Goal: Task Accomplishment & Management: Manage account settings

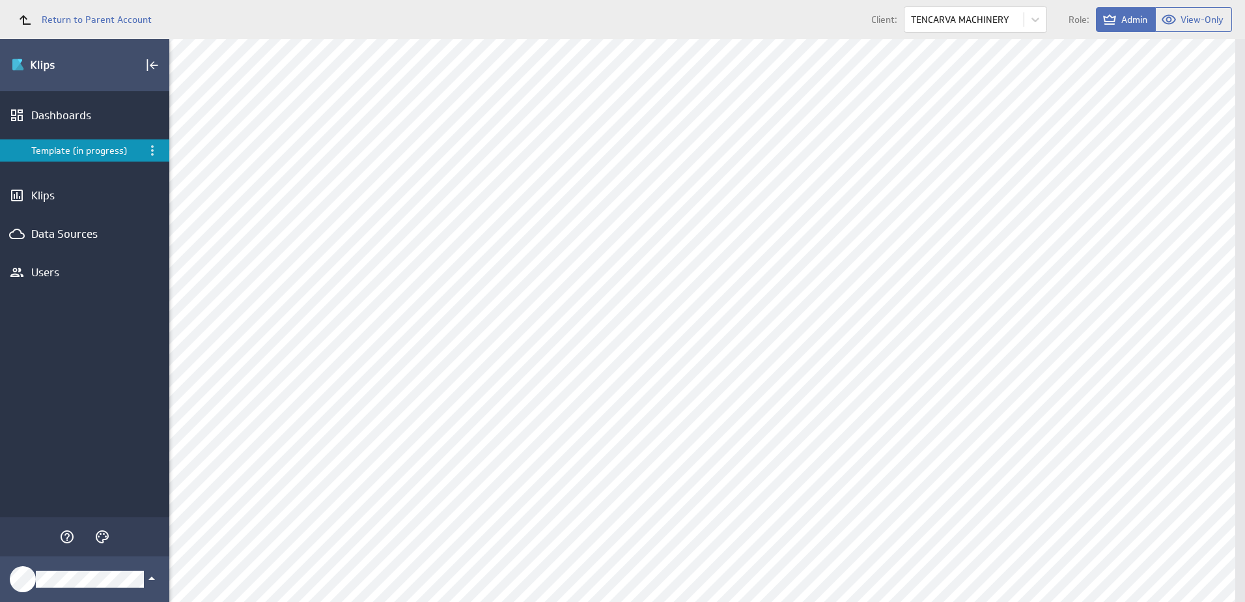
scroll to position [1107, 0]
click at [1147, 87] on div "Edit..." at bounding box center [1151, 86] width 130 height 21
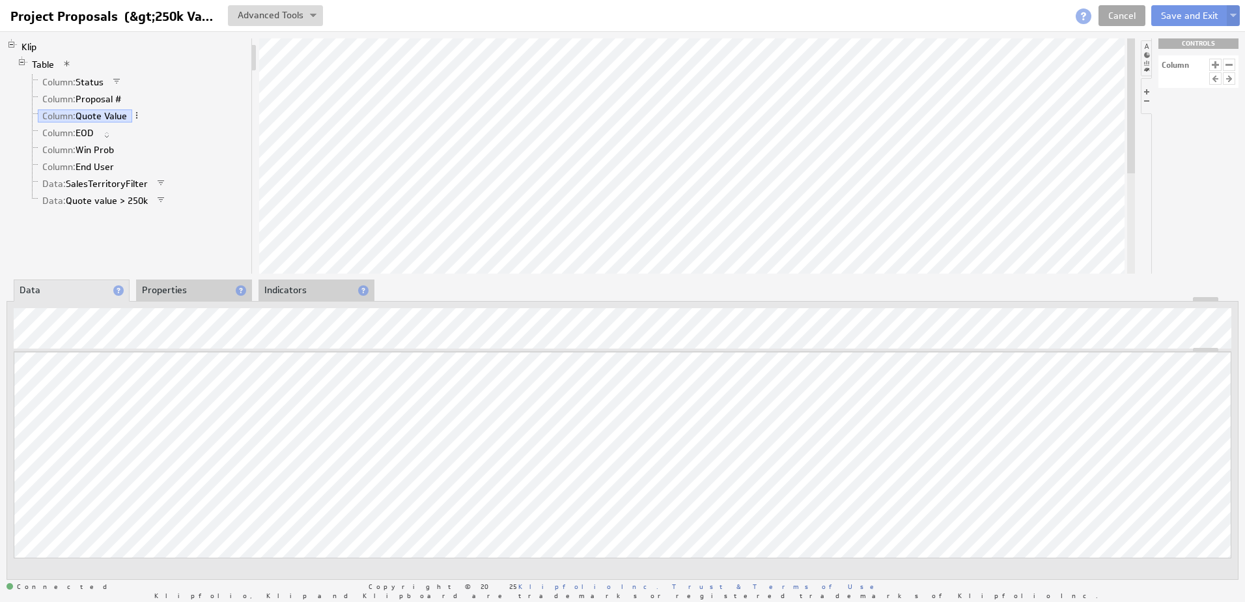
click at [1116, 14] on link "Cancel" at bounding box center [1122, 15] width 47 height 21
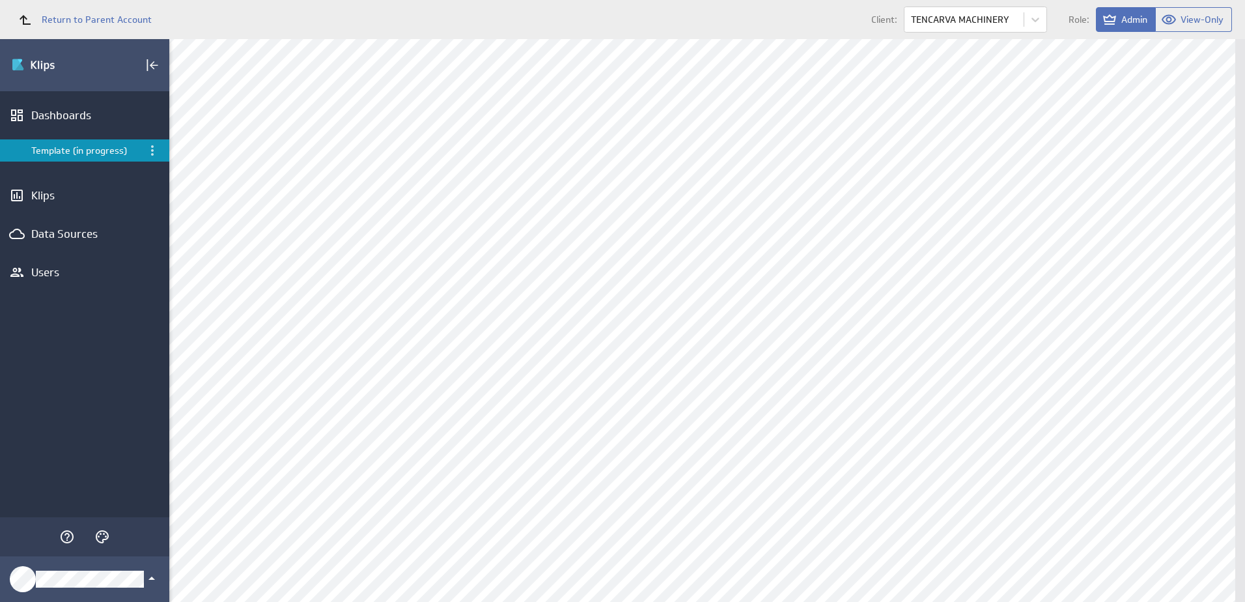
scroll to position [716, 0]
click at [1140, 274] on div "Edit..." at bounding box center [1151, 278] width 130 height 21
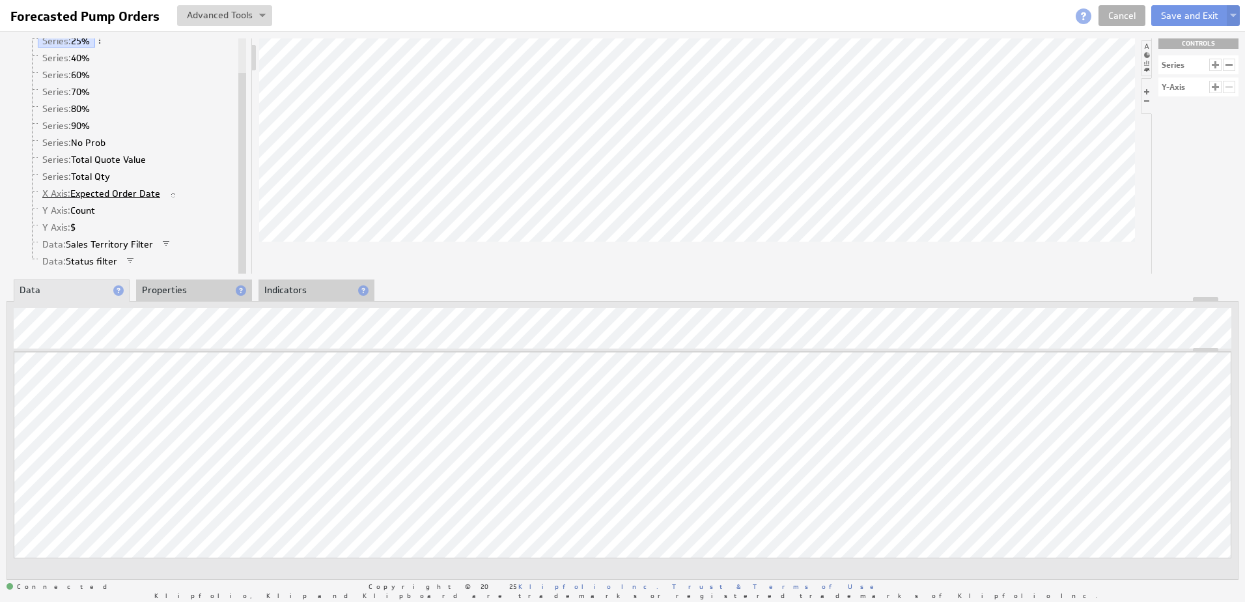
click at [92, 193] on link "X Axis: Expected Order Date" at bounding box center [102, 193] width 128 height 13
click at [169, 285] on li "Properties" at bounding box center [194, 290] width 116 height 22
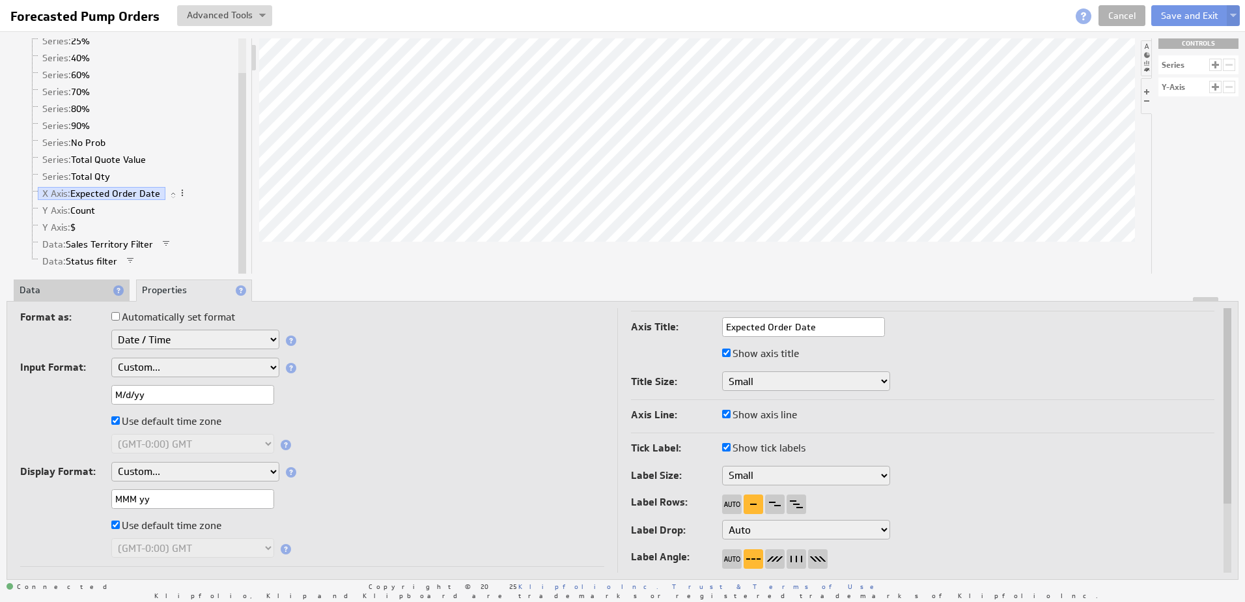
click at [828, 326] on input "Expected Order Date" at bounding box center [803, 327] width 163 height 20
type input "Expected Order Date / Active Proposals"
click at [1178, 16] on button "Save and Exit" at bounding box center [1190, 15] width 77 height 21
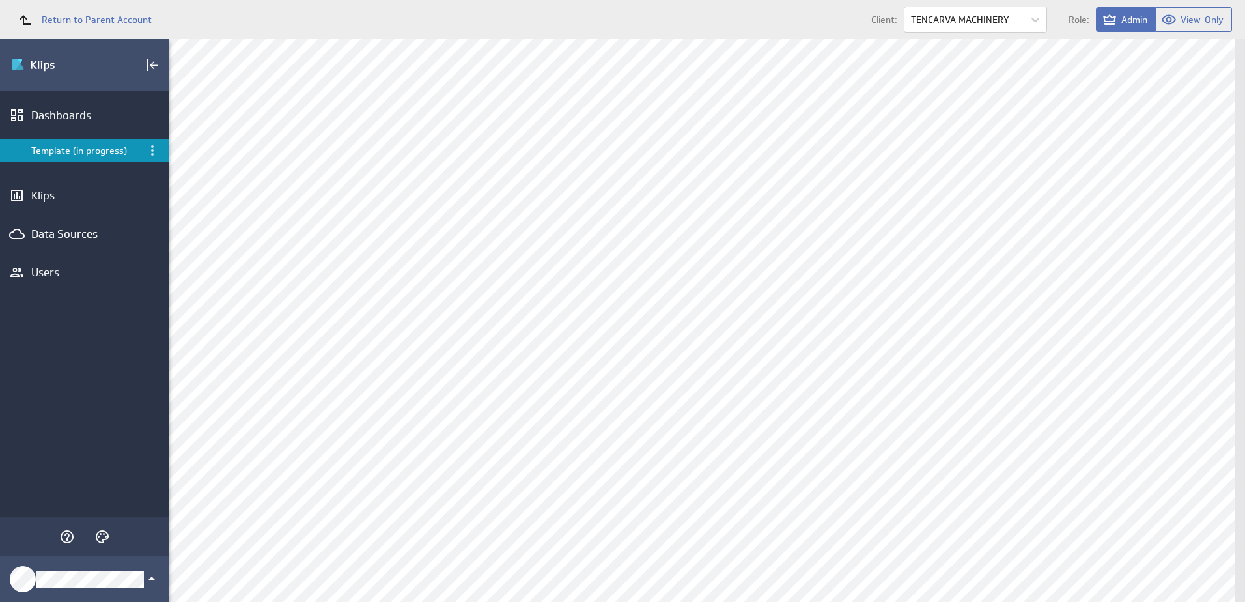
scroll to position [130, 0]
click at [649, 329] on div "Edit..." at bounding box center [625, 330] width 130 height 21
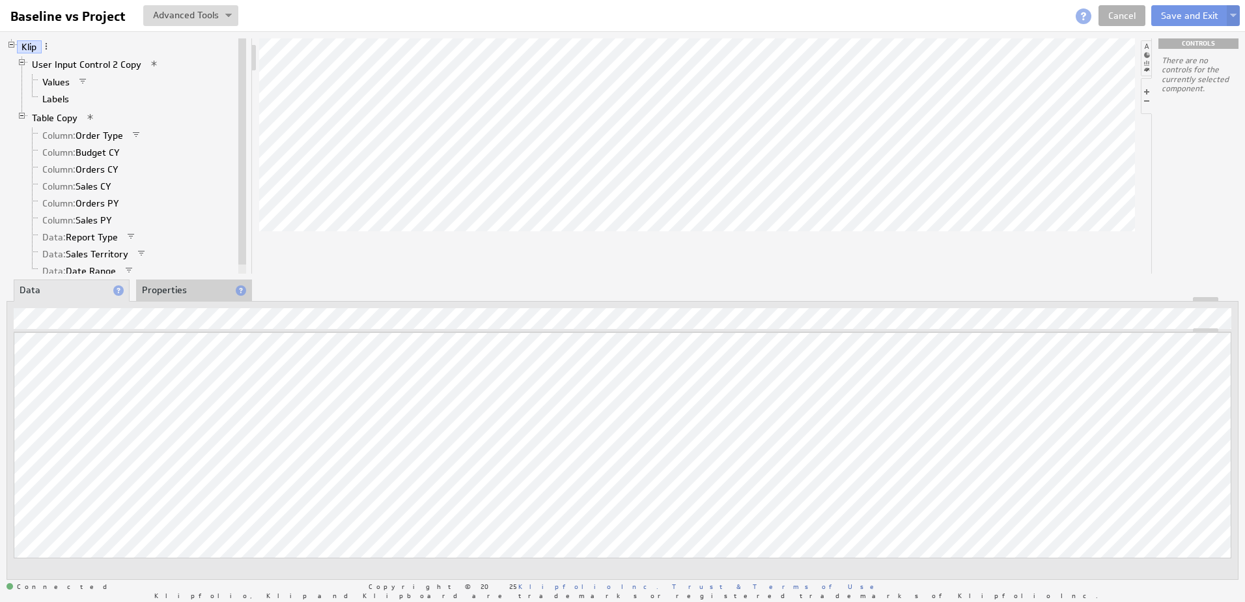
click at [1148, 50] on li at bounding box center [1146, 58] width 10 height 36
drag, startPoint x: 1191, startPoint y: 233, endPoint x: 787, endPoint y: 241, distance: 403.3
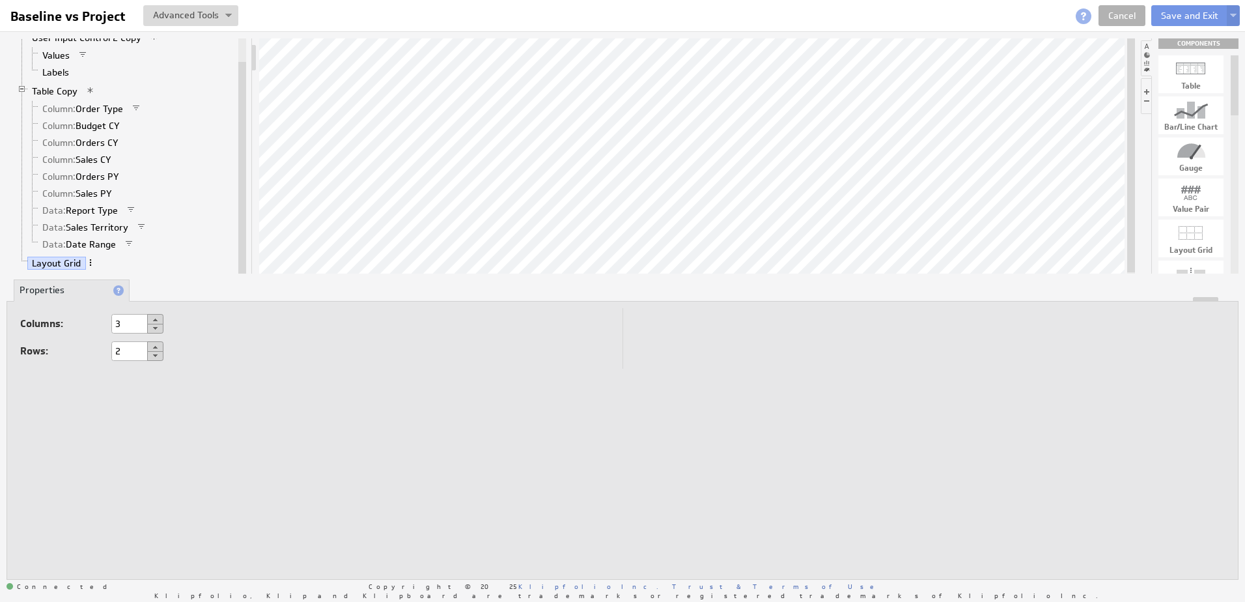
click at [92, 261] on span at bounding box center [90, 262] width 9 height 9
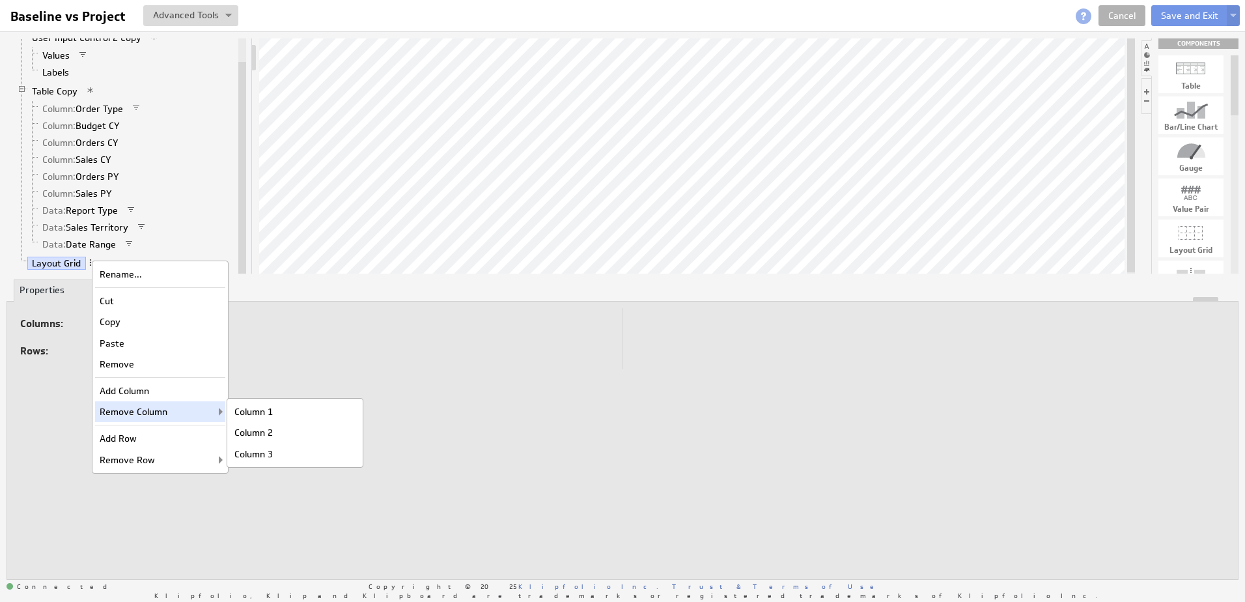
click at [126, 409] on div "Remove Column Column 1 Column 2 Column 3" at bounding box center [160, 411] width 130 height 21
click at [259, 415] on div "Column 1" at bounding box center [295, 411] width 130 height 21
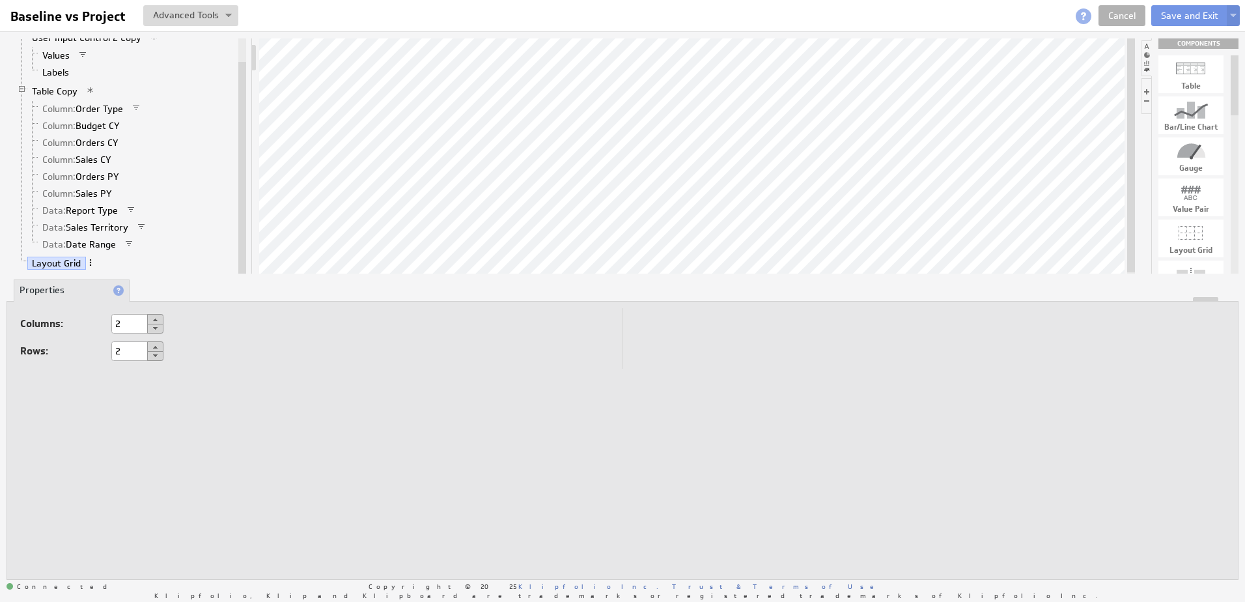
click at [91, 264] on span at bounding box center [90, 262] width 9 height 9
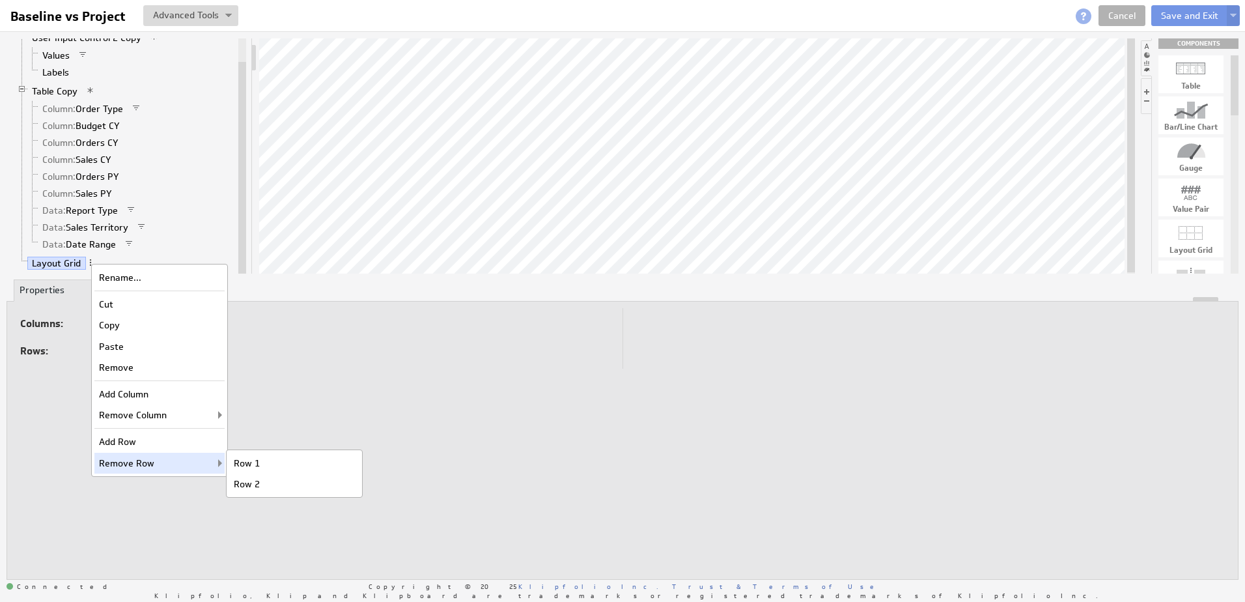
click at [132, 460] on div "Remove Row Row 1 Row 2" at bounding box center [159, 463] width 130 height 21
click at [257, 460] on div "Row 1" at bounding box center [294, 463] width 130 height 21
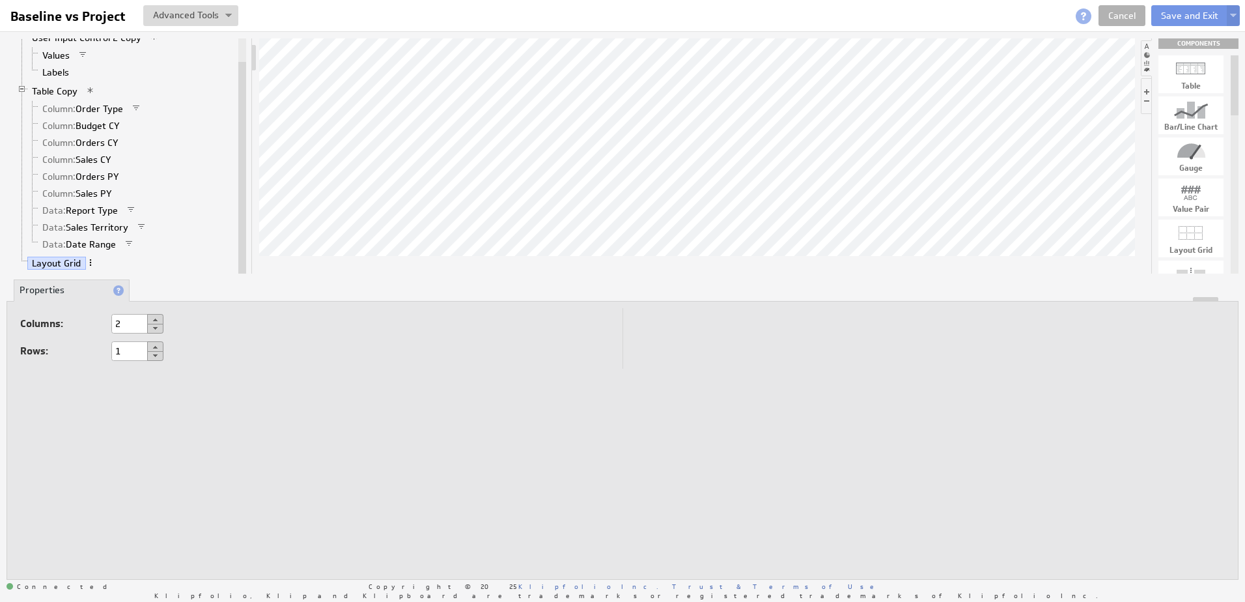
click at [91, 260] on span at bounding box center [90, 262] width 9 height 9
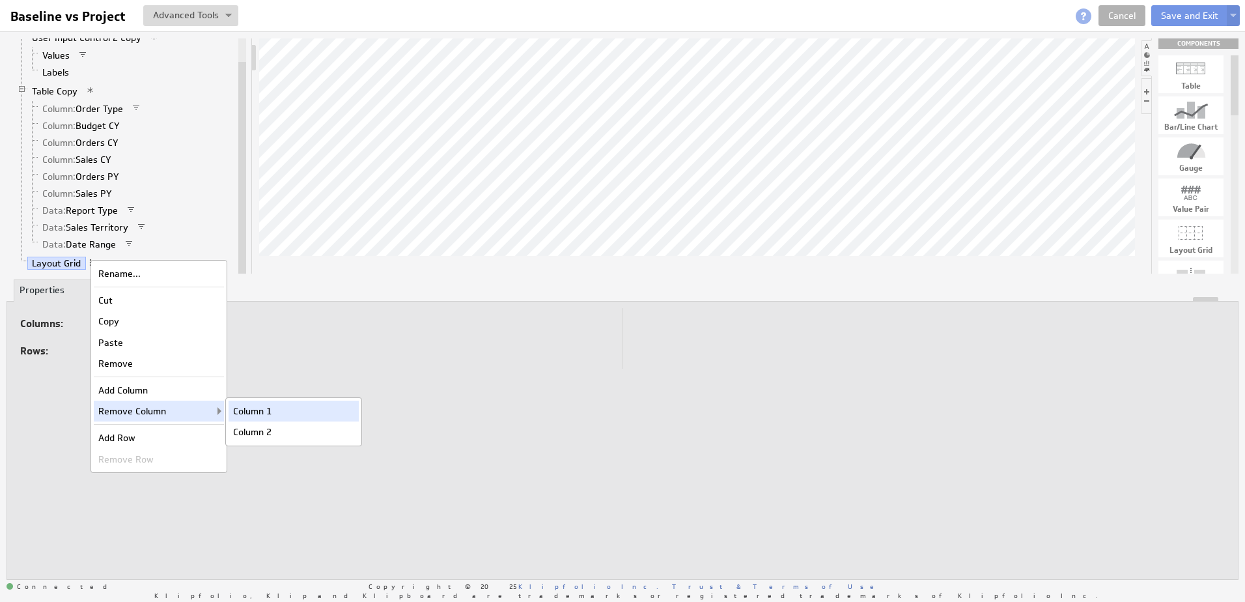
click at [263, 416] on div "Column 1" at bounding box center [294, 411] width 130 height 21
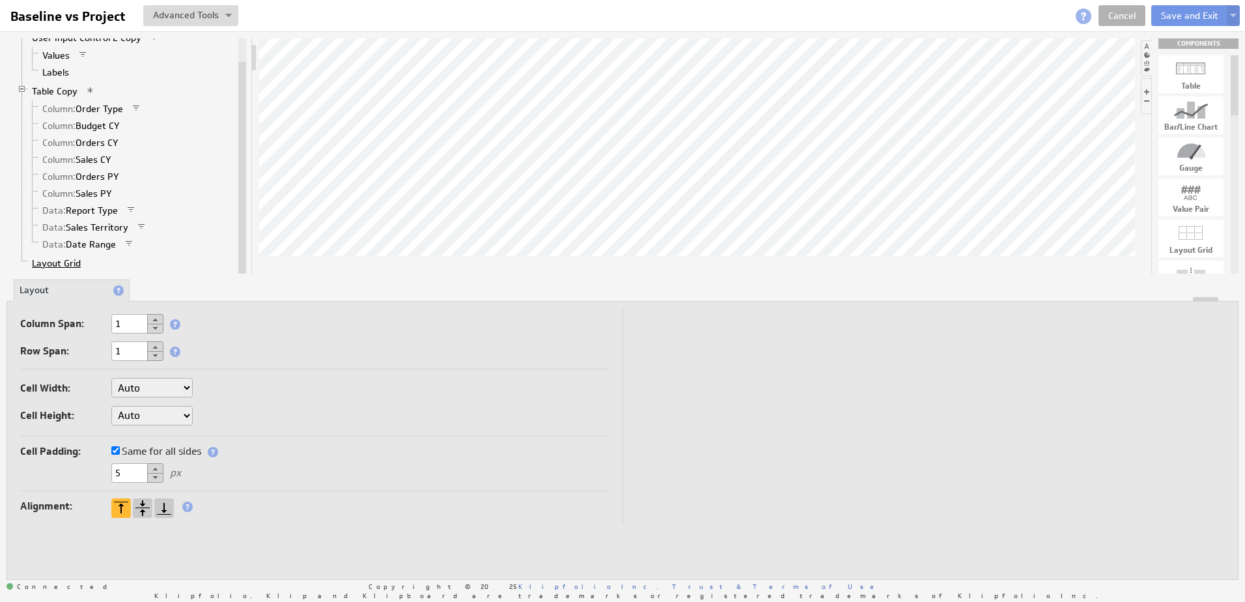
click at [51, 264] on link "Layout Grid" at bounding box center [56, 263] width 59 height 13
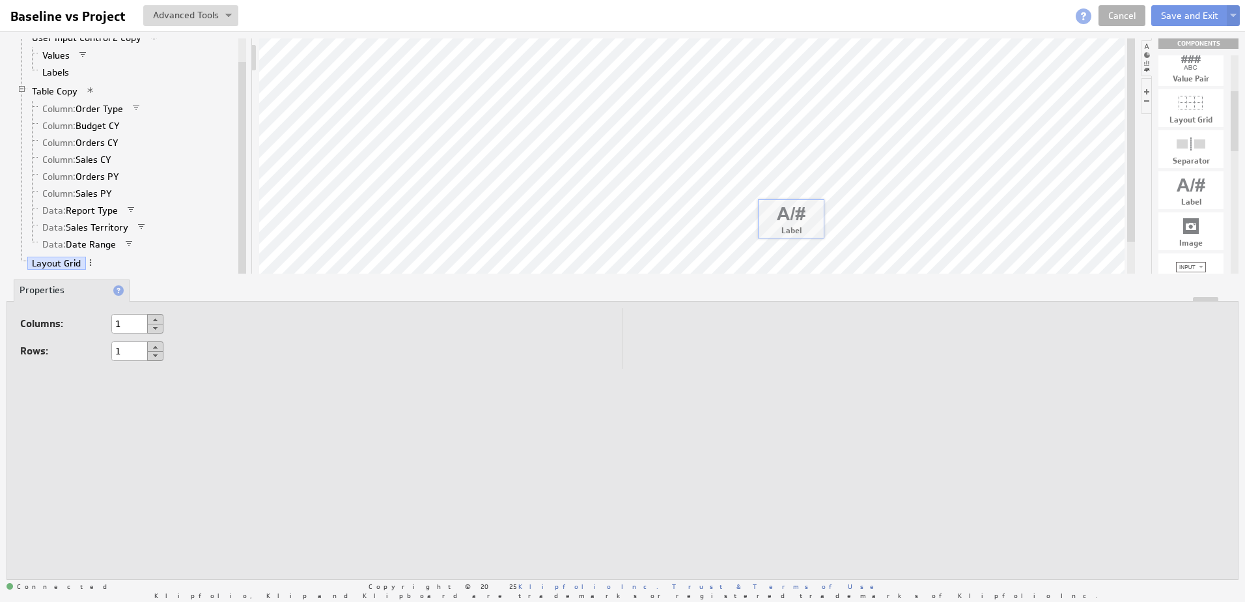
drag, startPoint x: 1198, startPoint y: 186, endPoint x: 798, endPoint y: 214, distance: 401.6
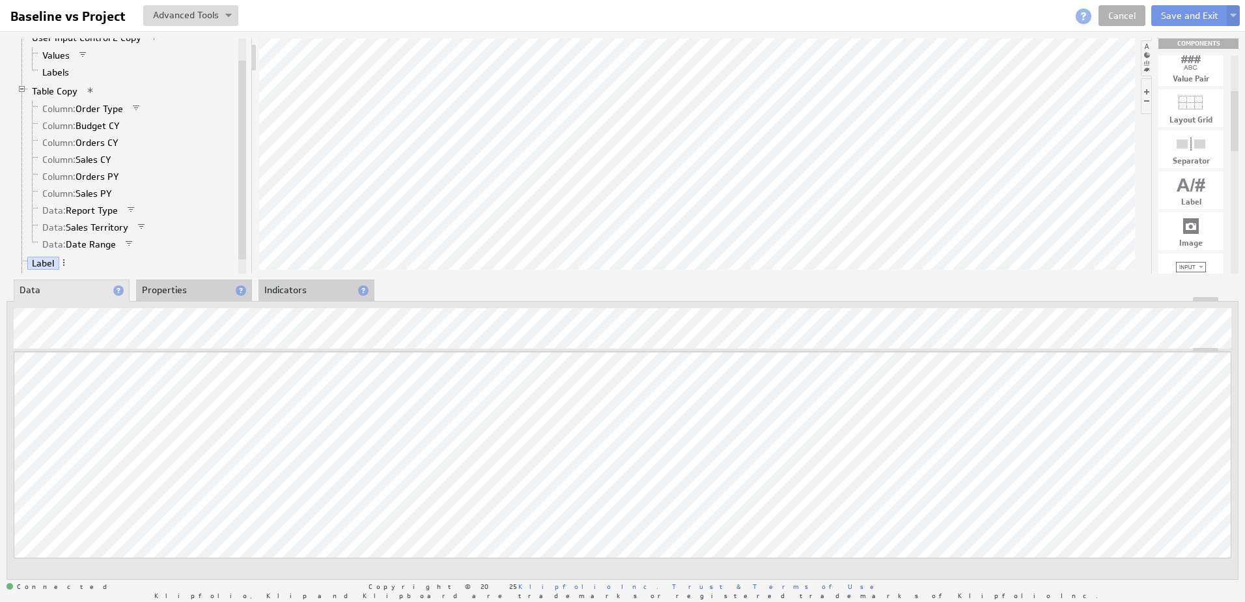
click at [152, 287] on li "Properties" at bounding box center [194, 290] width 116 height 22
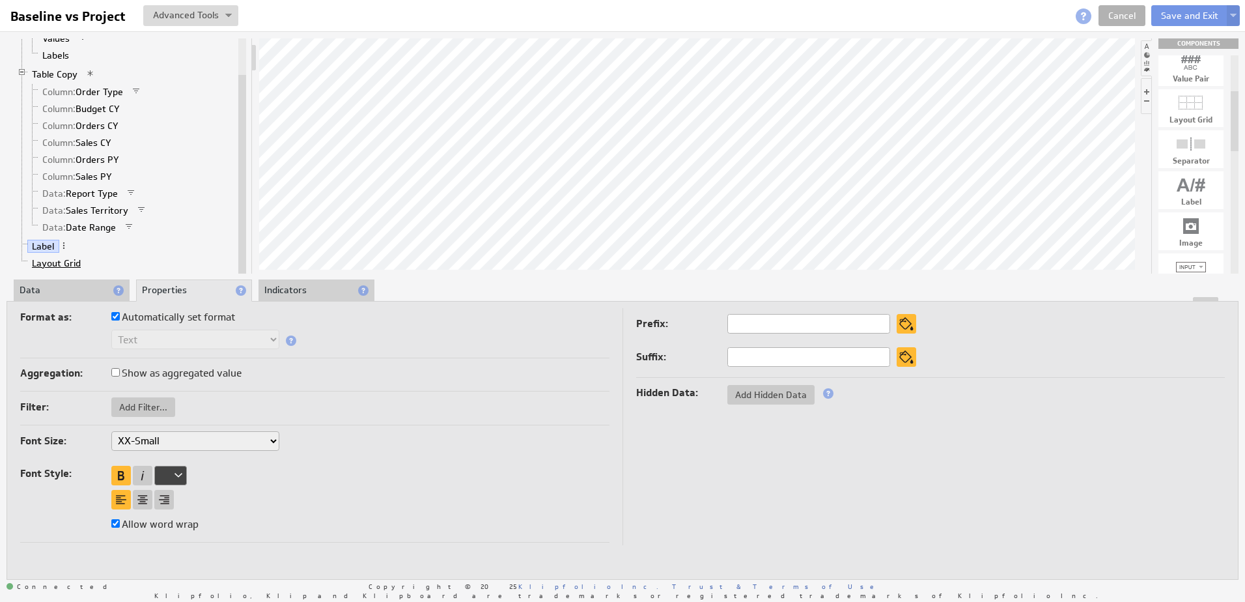
click at [48, 263] on link "Layout Grid" at bounding box center [56, 263] width 59 height 13
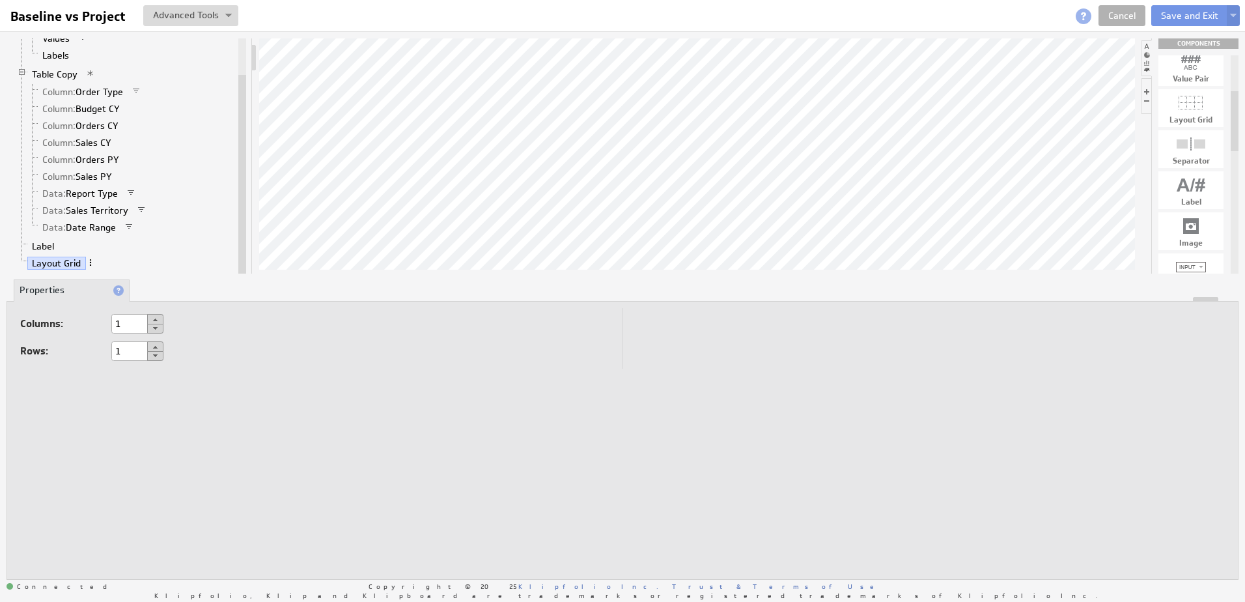
click at [90, 262] on span at bounding box center [90, 262] width 9 height 9
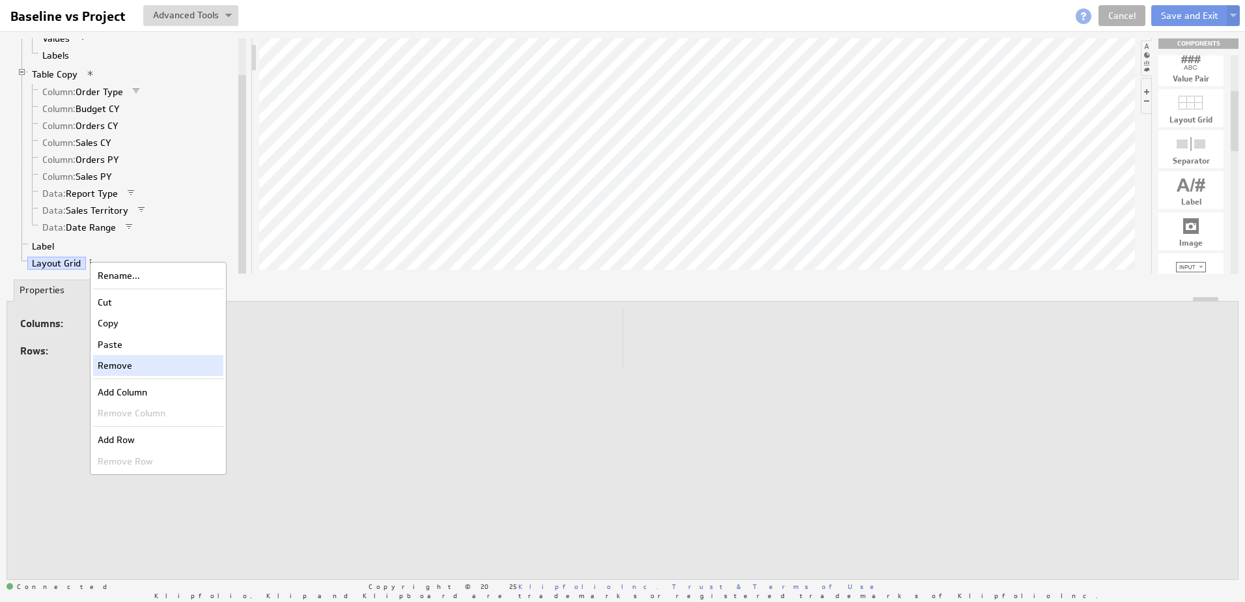
click at [104, 363] on div "Remove" at bounding box center [158, 365] width 130 height 21
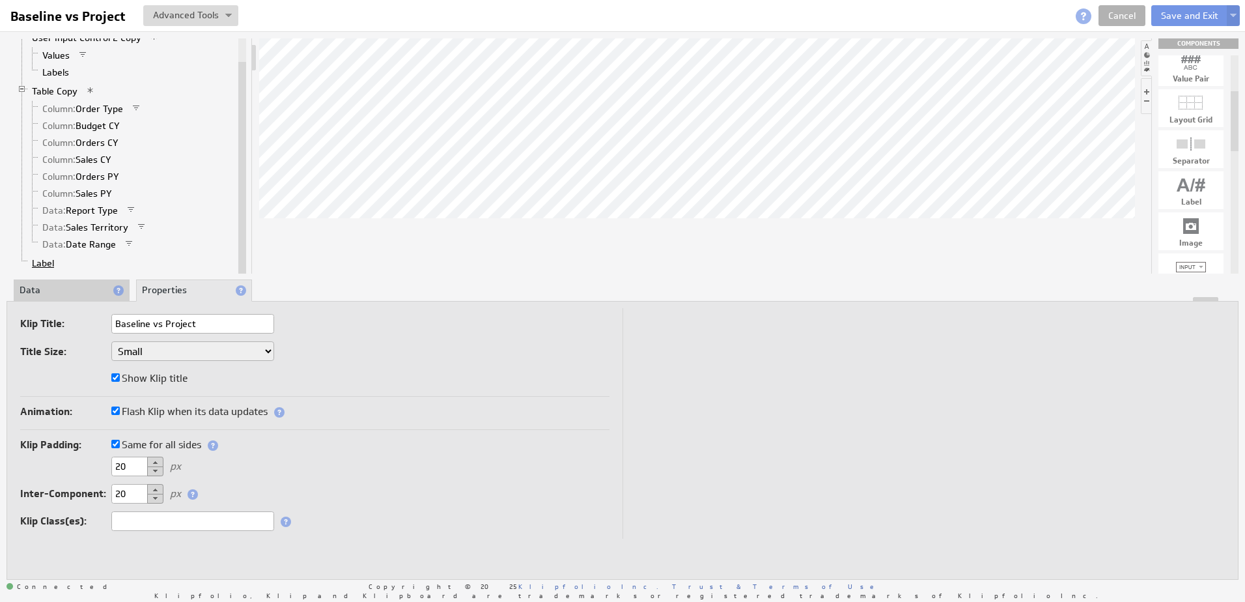
click at [44, 261] on link "Label" at bounding box center [43, 263] width 32 height 13
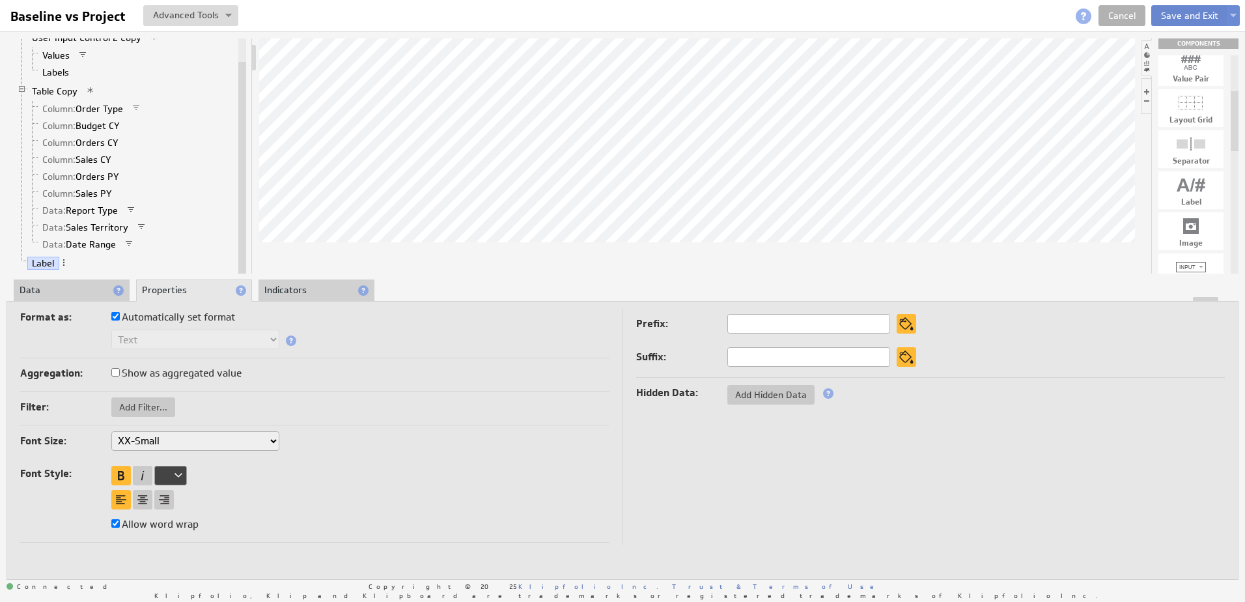
click at [1214, 12] on button "Save and Exit" at bounding box center [1190, 15] width 77 height 21
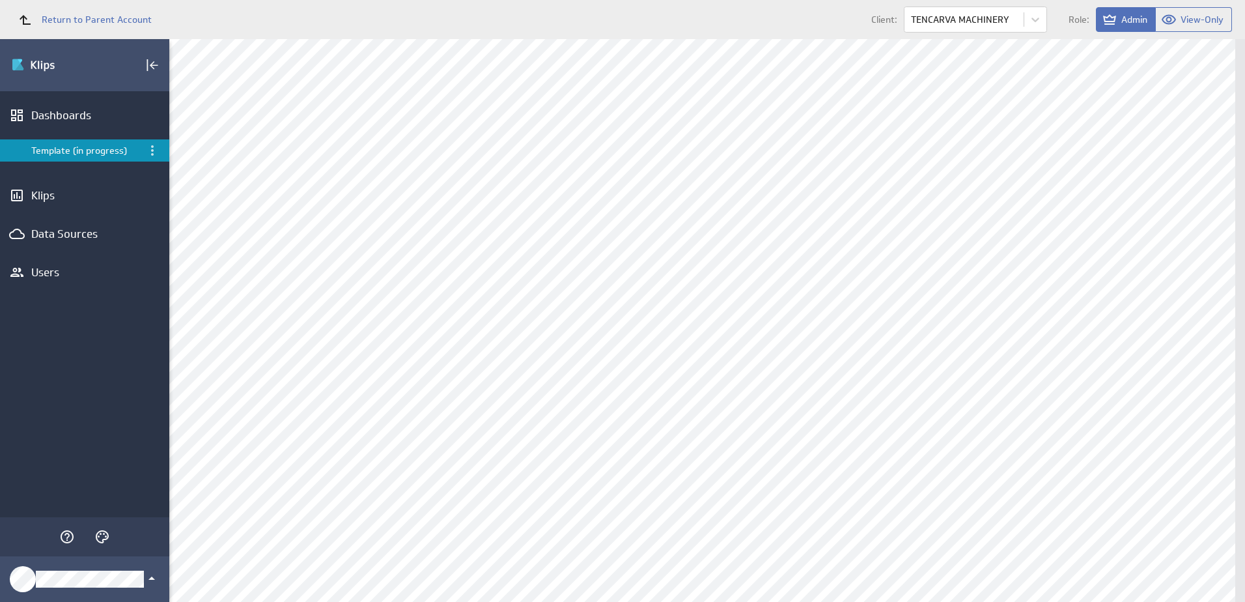
scroll to position [1042, 0]
click at [1112, 151] on div "Edit..." at bounding box center [1151, 151] width 130 height 21
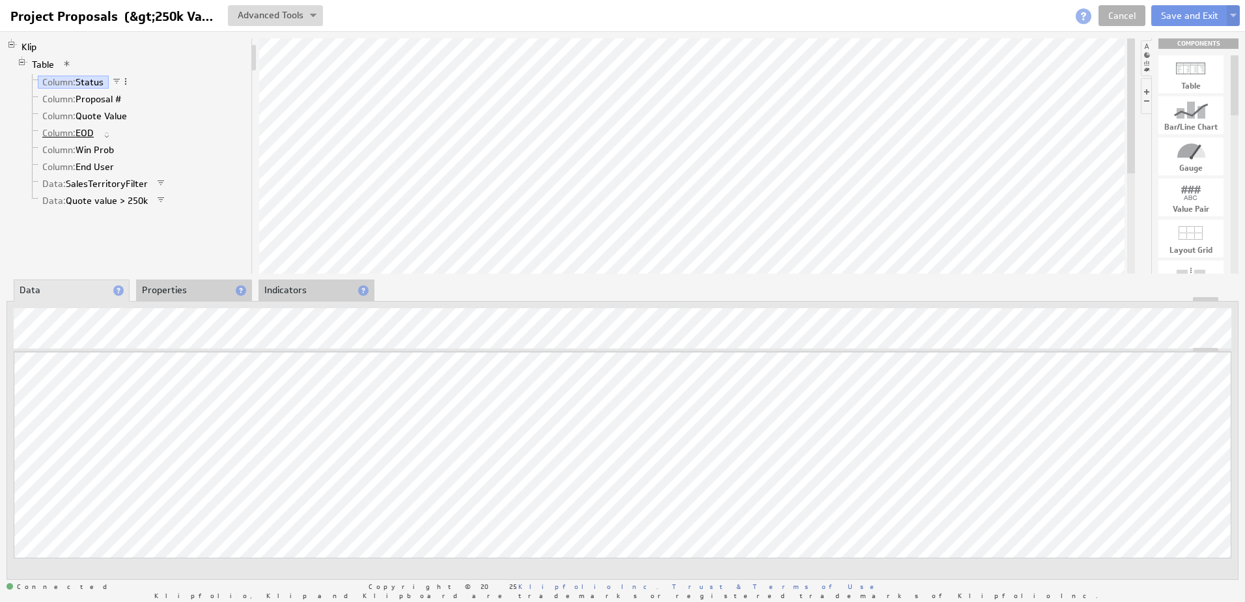
click at [83, 134] on link "Column: EOD" at bounding box center [68, 132] width 61 height 13
click at [160, 289] on li "Properties" at bounding box center [194, 290] width 116 height 22
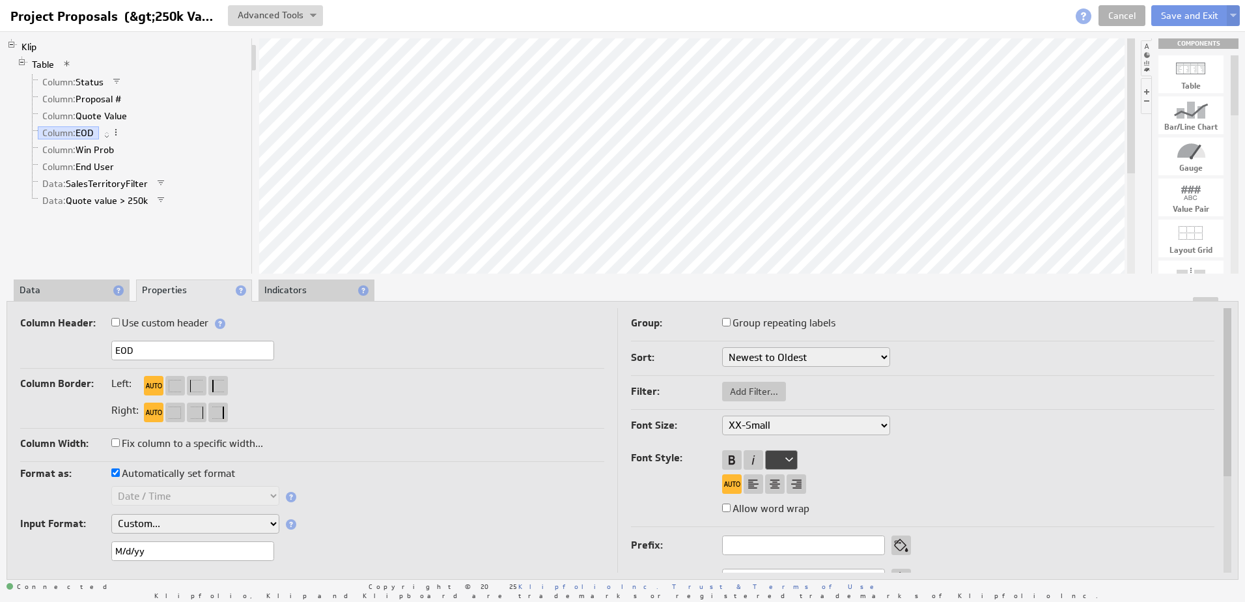
click at [147, 356] on input "EOD" at bounding box center [192, 351] width 163 height 20
type input "Expected Order Date"
click at [1162, 16] on button "Save and Exit" at bounding box center [1190, 15] width 77 height 21
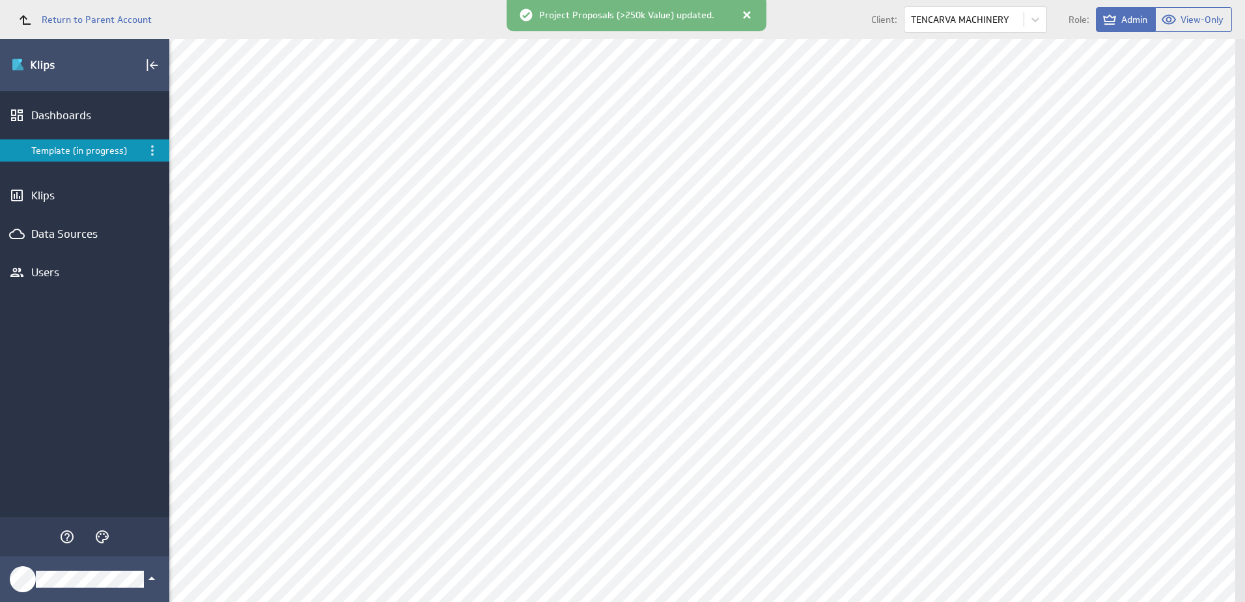
scroll to position [743, 0]
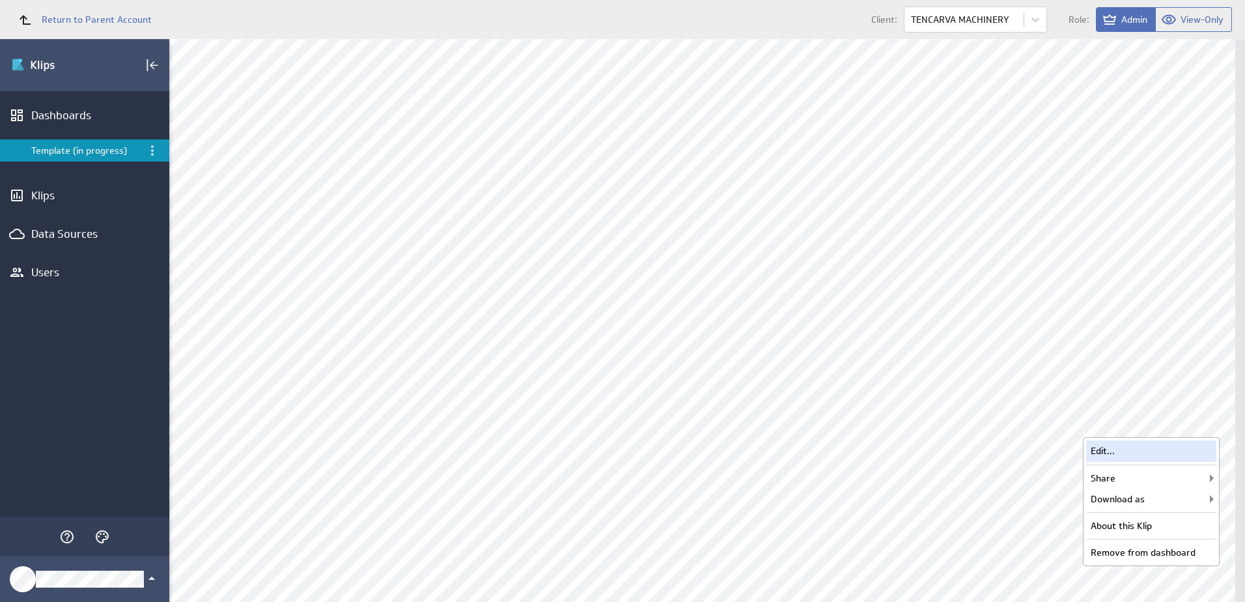
click at [1142, 453] on div "Edit..." at bounding box center [1151, 450] width 130 height 21
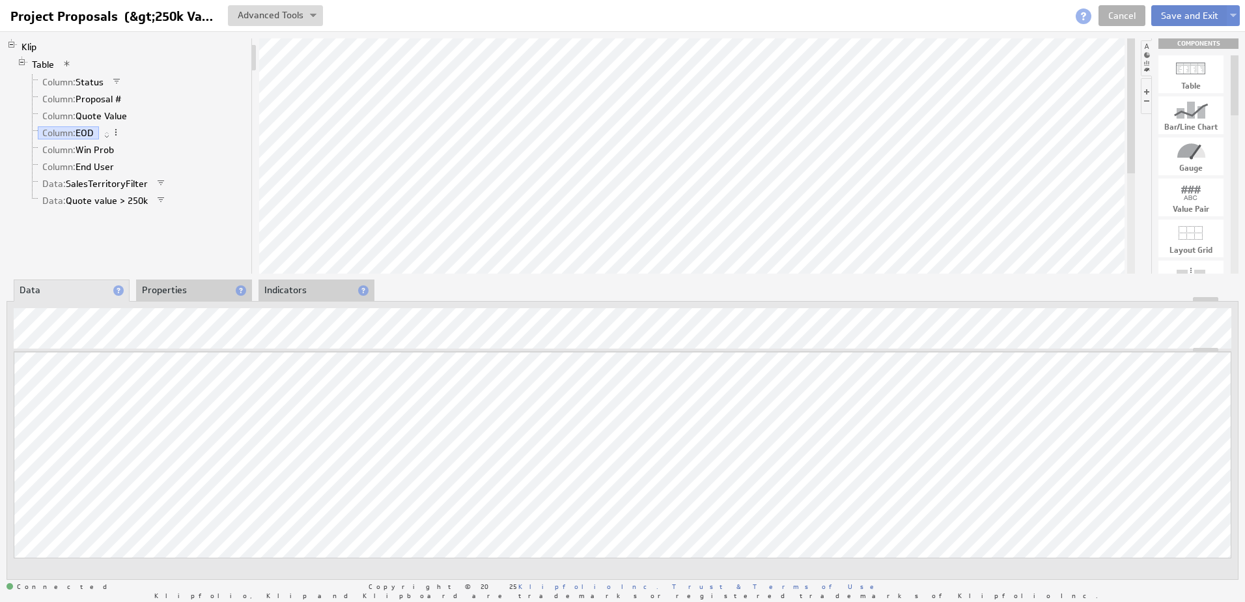
click at [1191, 10] on button "Save and Exit" at bounding box center [1190, 15] width 77 height 21
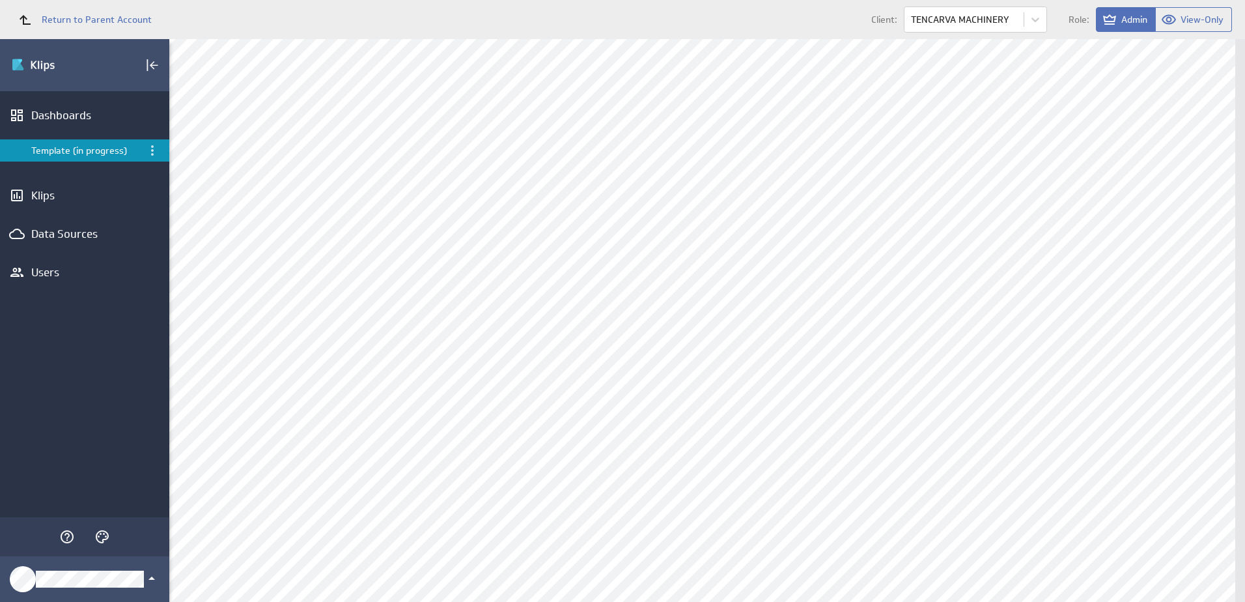
scroll to position [847, 0]
